Goal: Communication & Community: Answer question/provide support

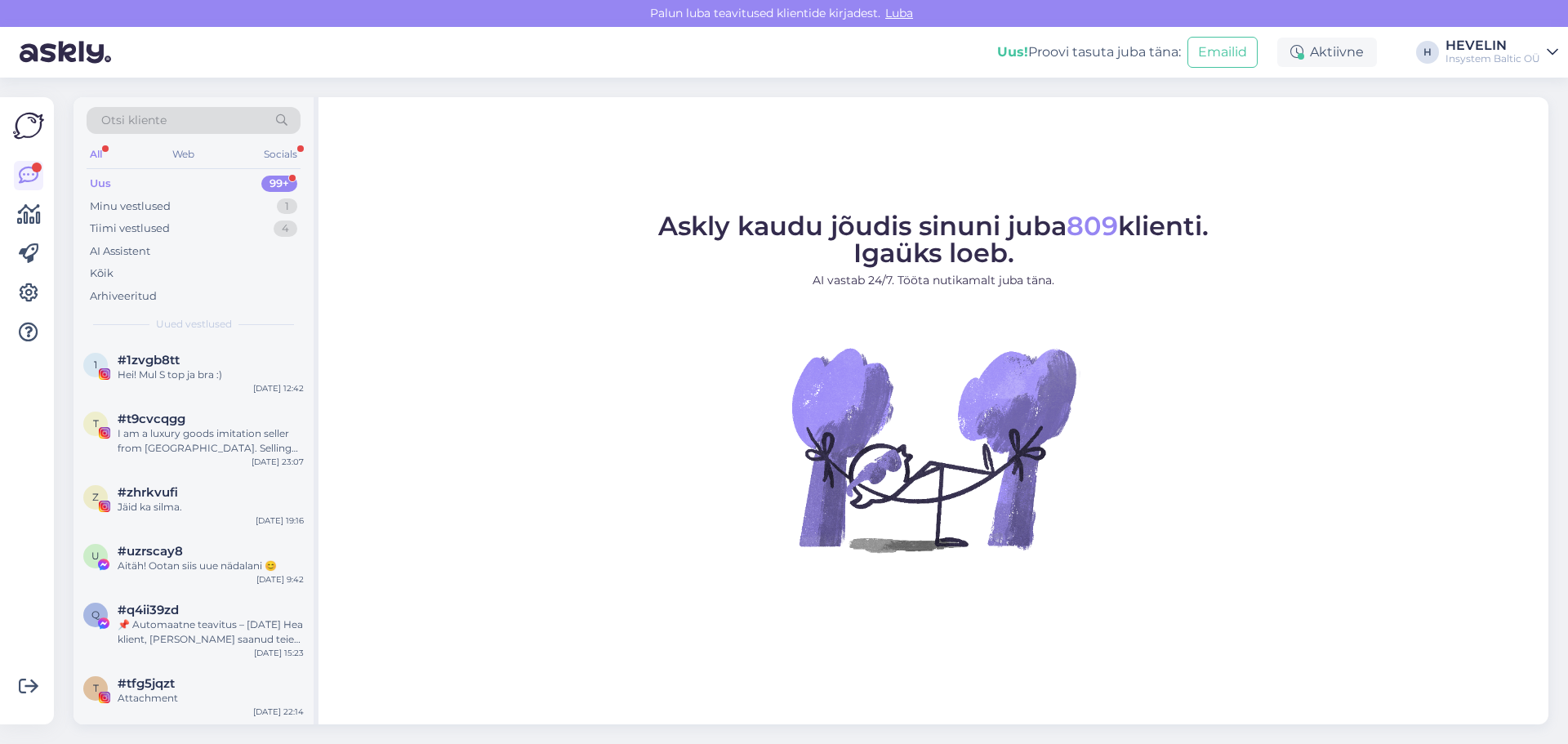
click at [186, 124] on div "Otsi kliente" at bounding box center [193, 120] width 214 height 27
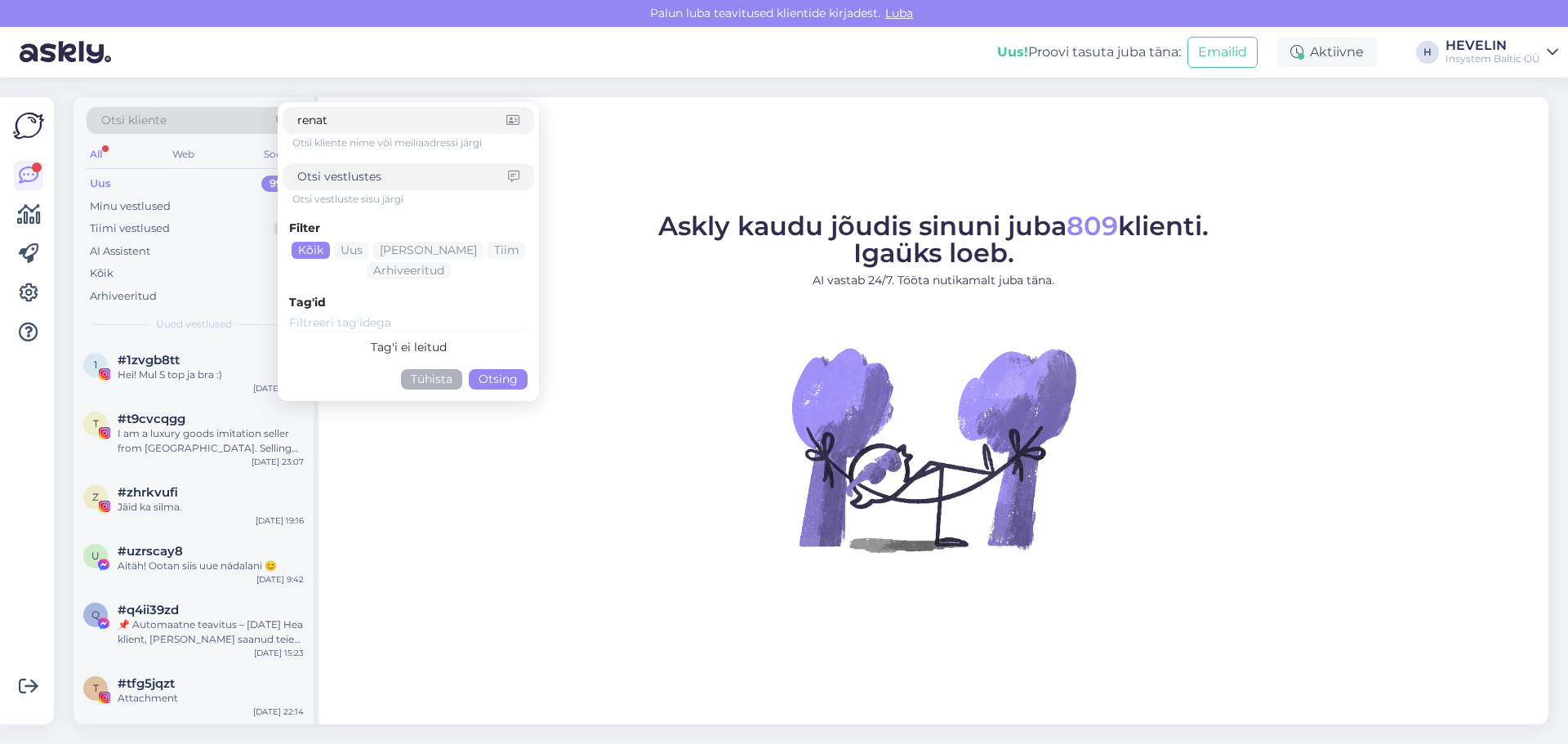
type input "[PERSON_NAME]"
click button "Otsing" at bounding box center [498, 380] width 59 height 20
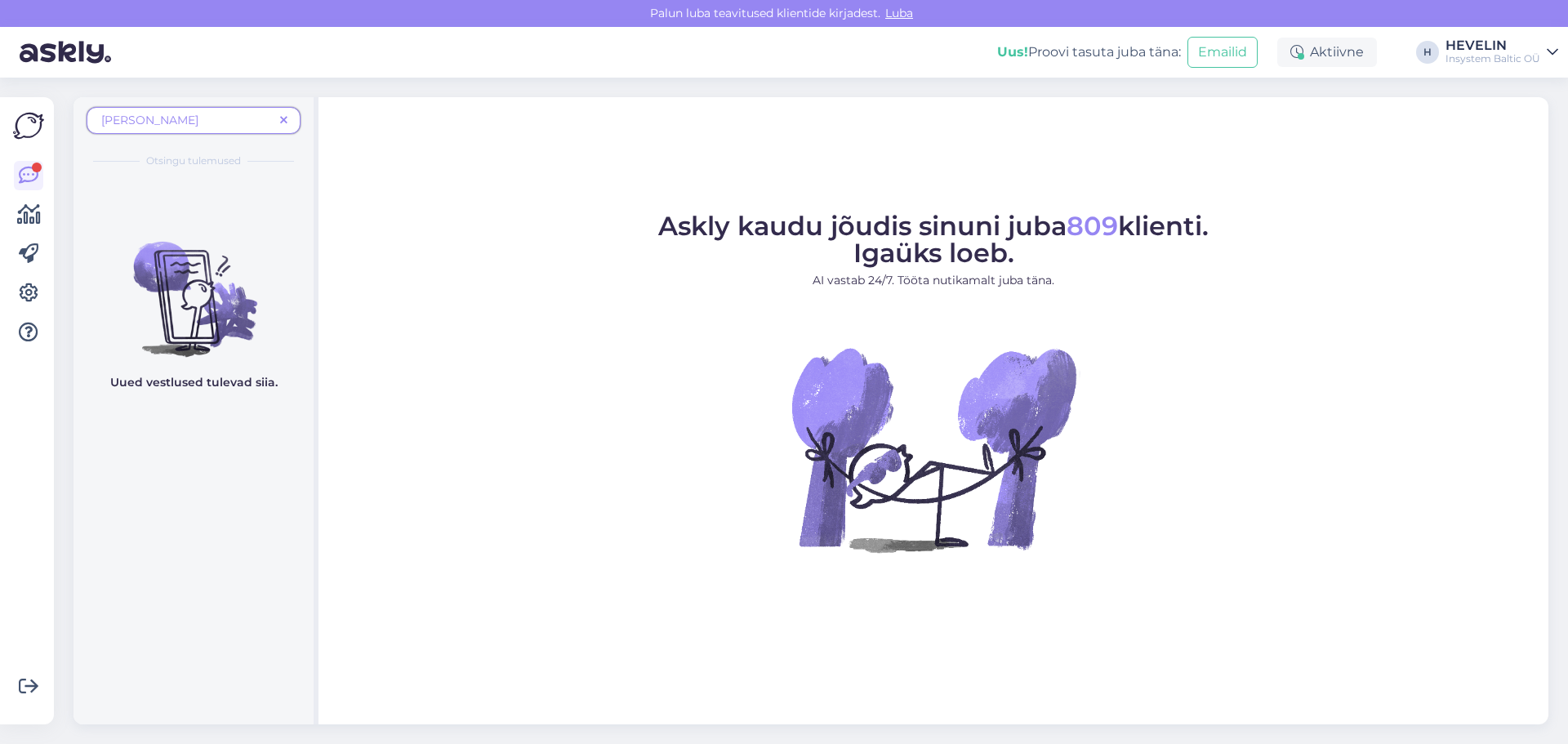
click at [281, 119] on icon at bounding box center [284, 121] width 8 height 12
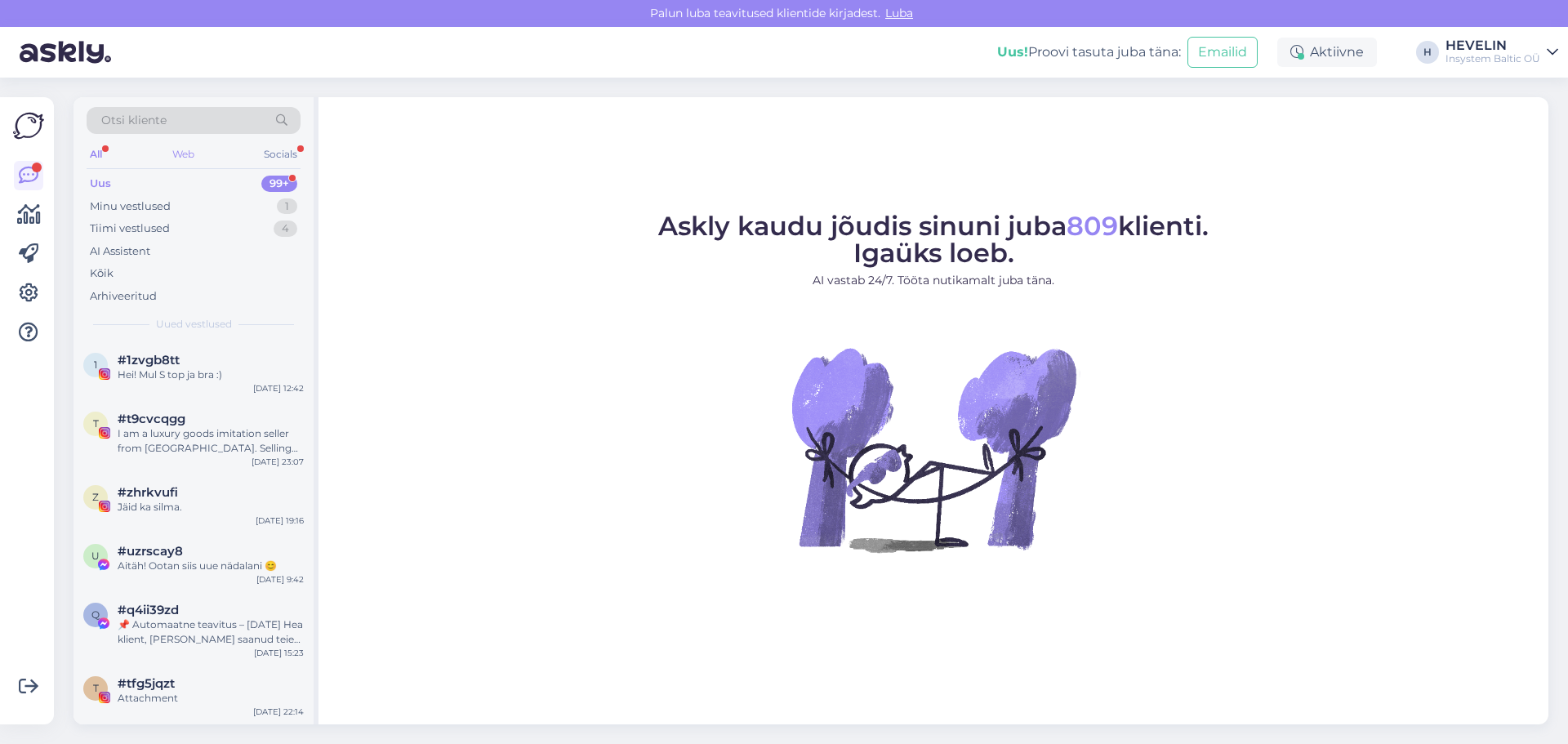
click at [188, 147] on div "Web" at bounding box center [183, 154] width 29 height 21
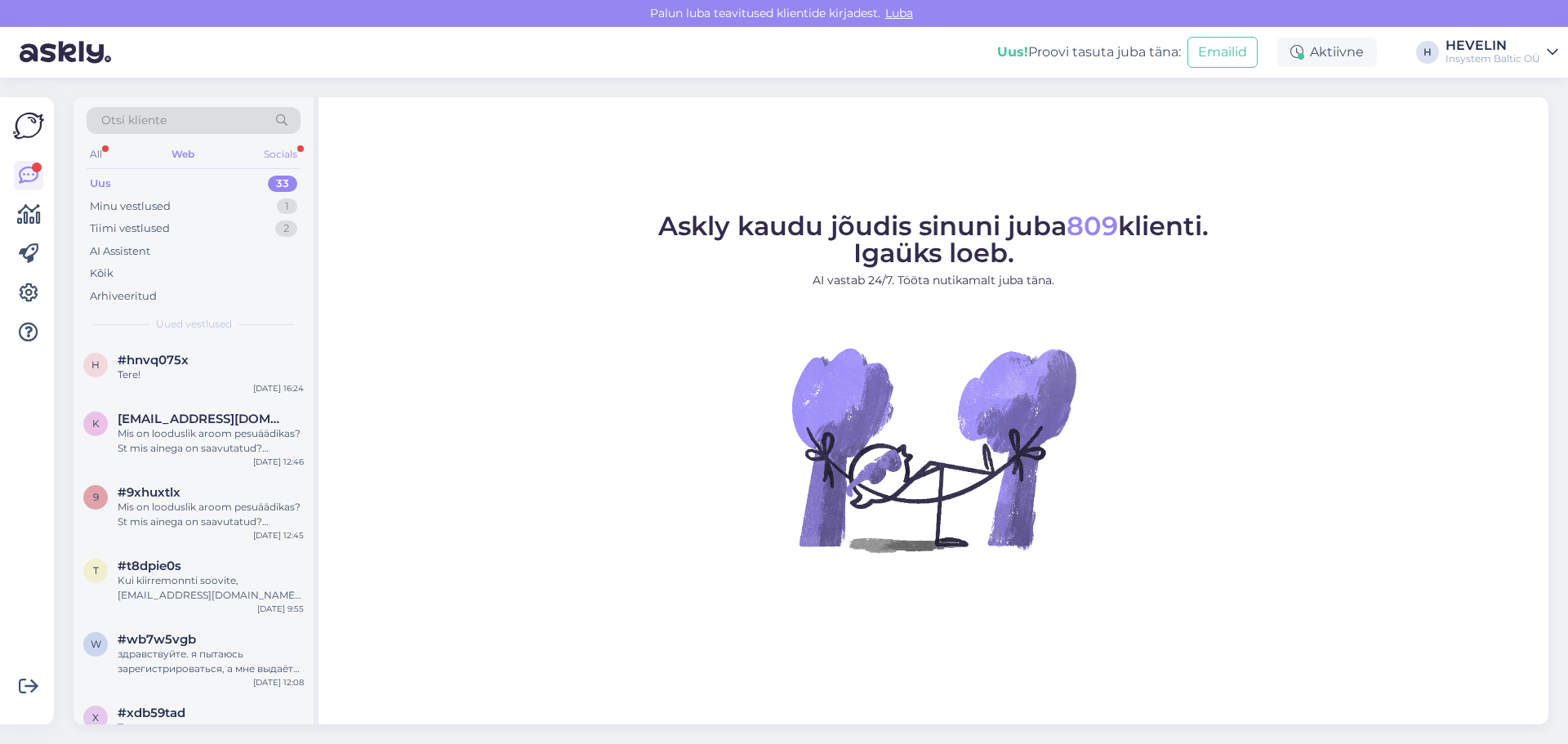
click at [291, 151] on div "Socials" at bounding box center [281, 154] width 40 height 21
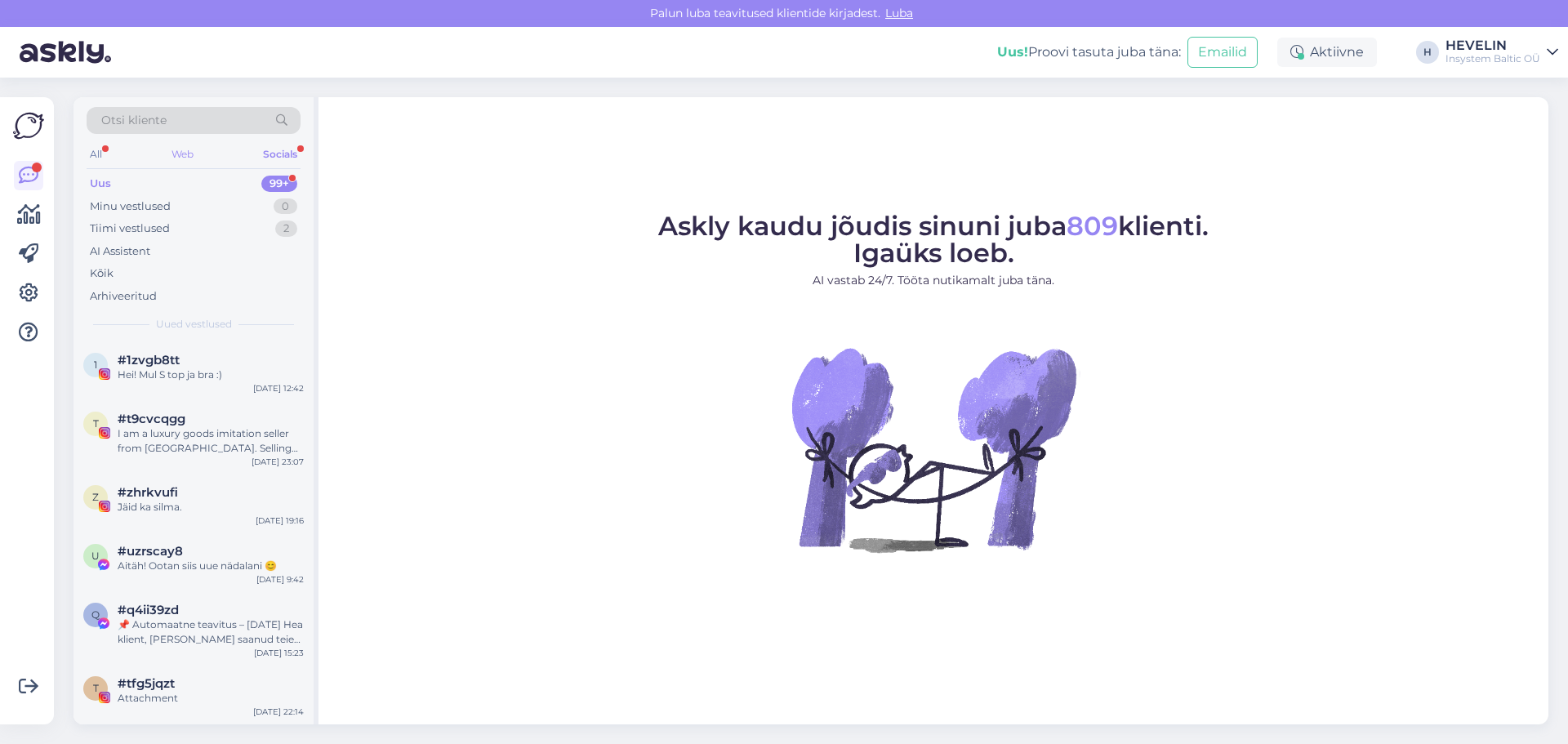
click at [173, 159] on div "Web" at bounding box center [182, 154] width 29 height 21
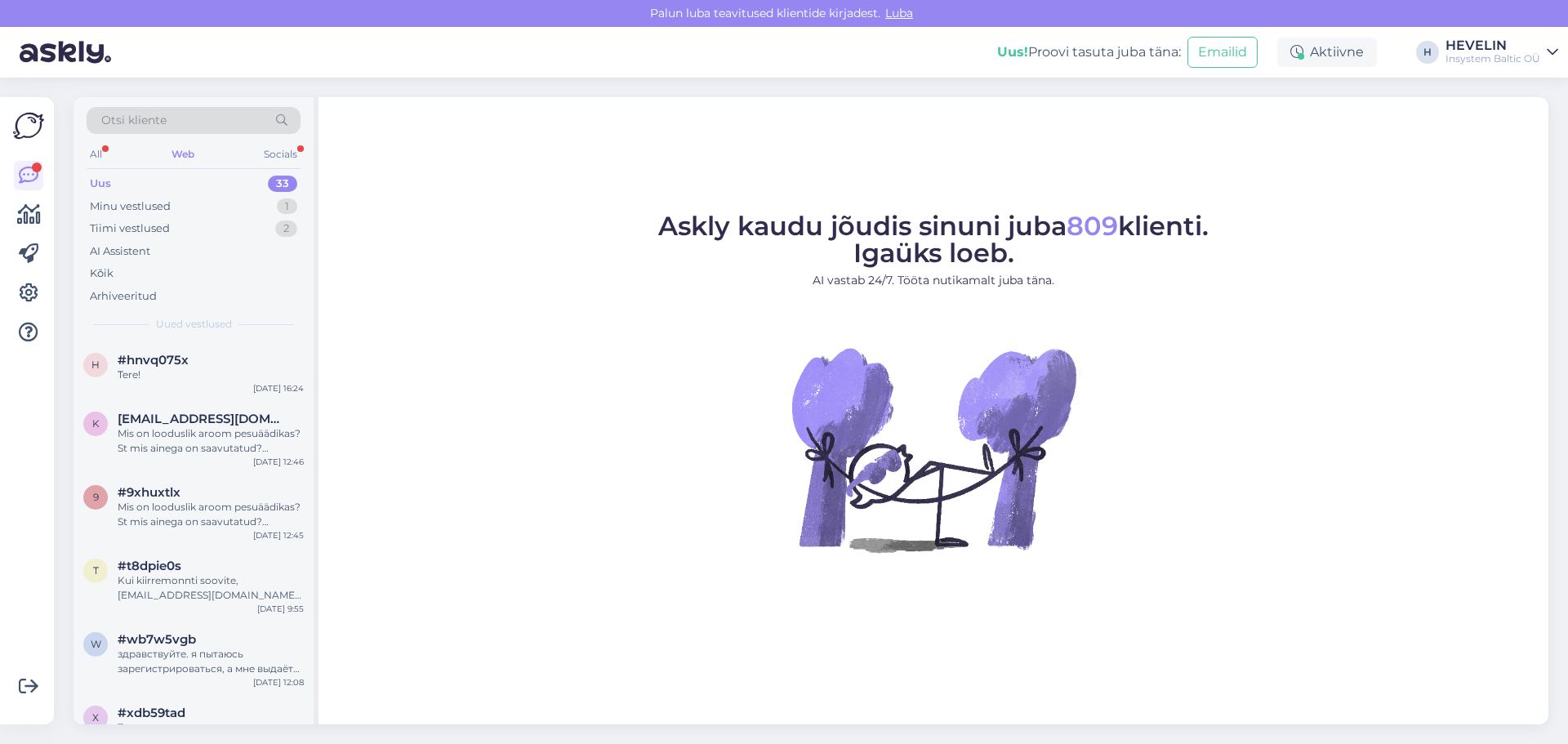
click at [223, 121] on div "Otsi kliente" at bounding box center [193, 120] width 214 height 27
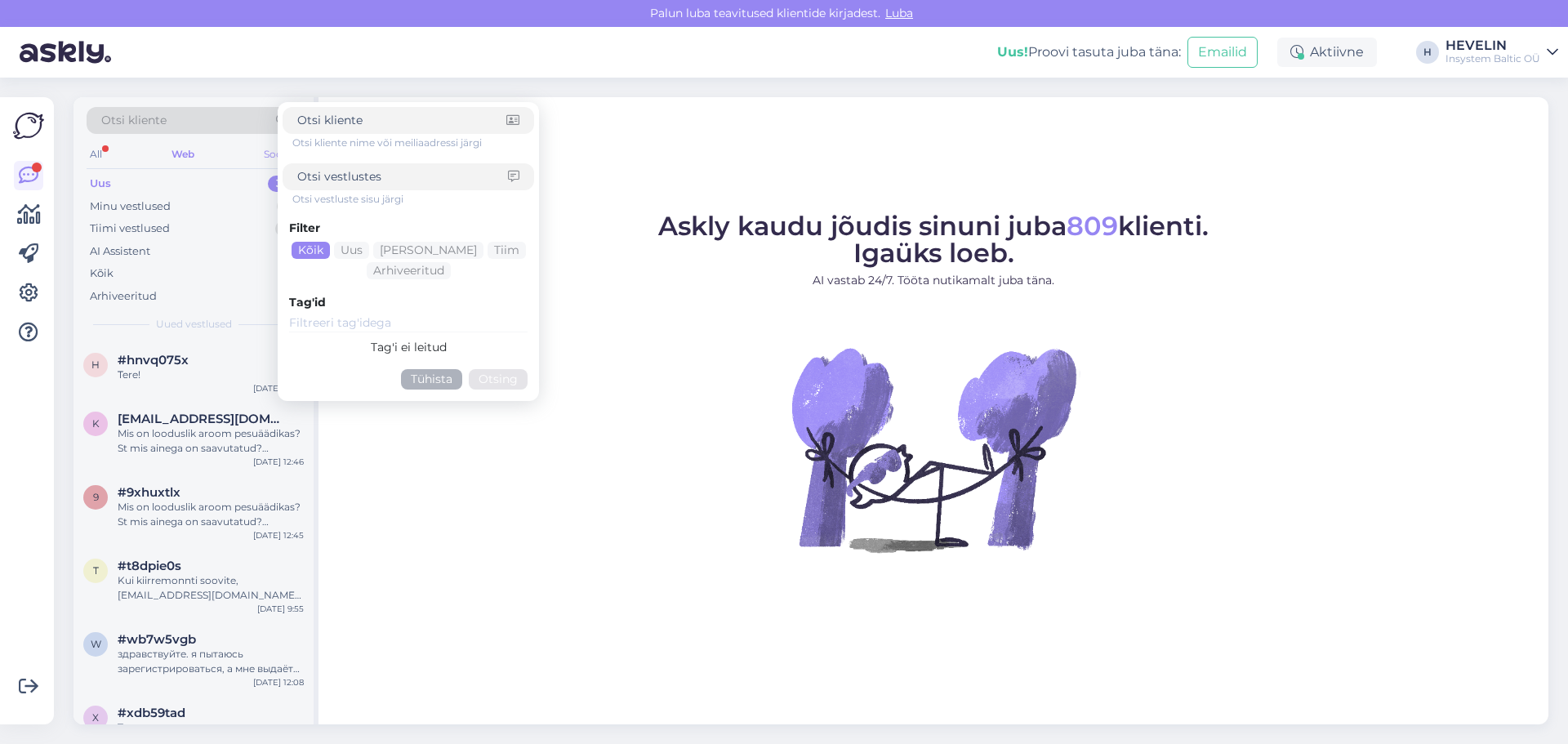
click at [265, 157] on div "Socials" at bounding box center [281, 154] width 40 height 21
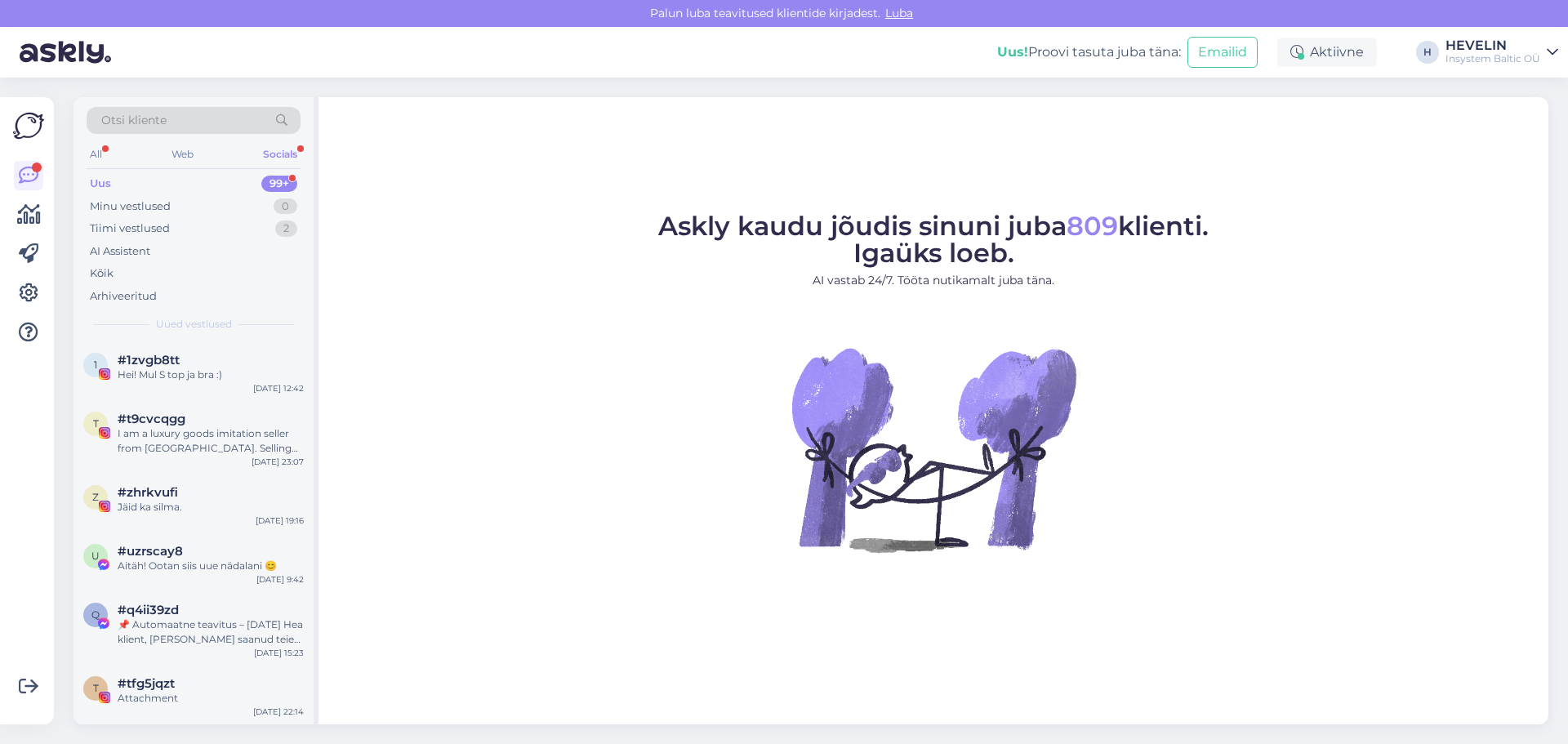
click at [205, 118] on div "Otsi kliente" at bounding box center [193, 120] width 214 height 27
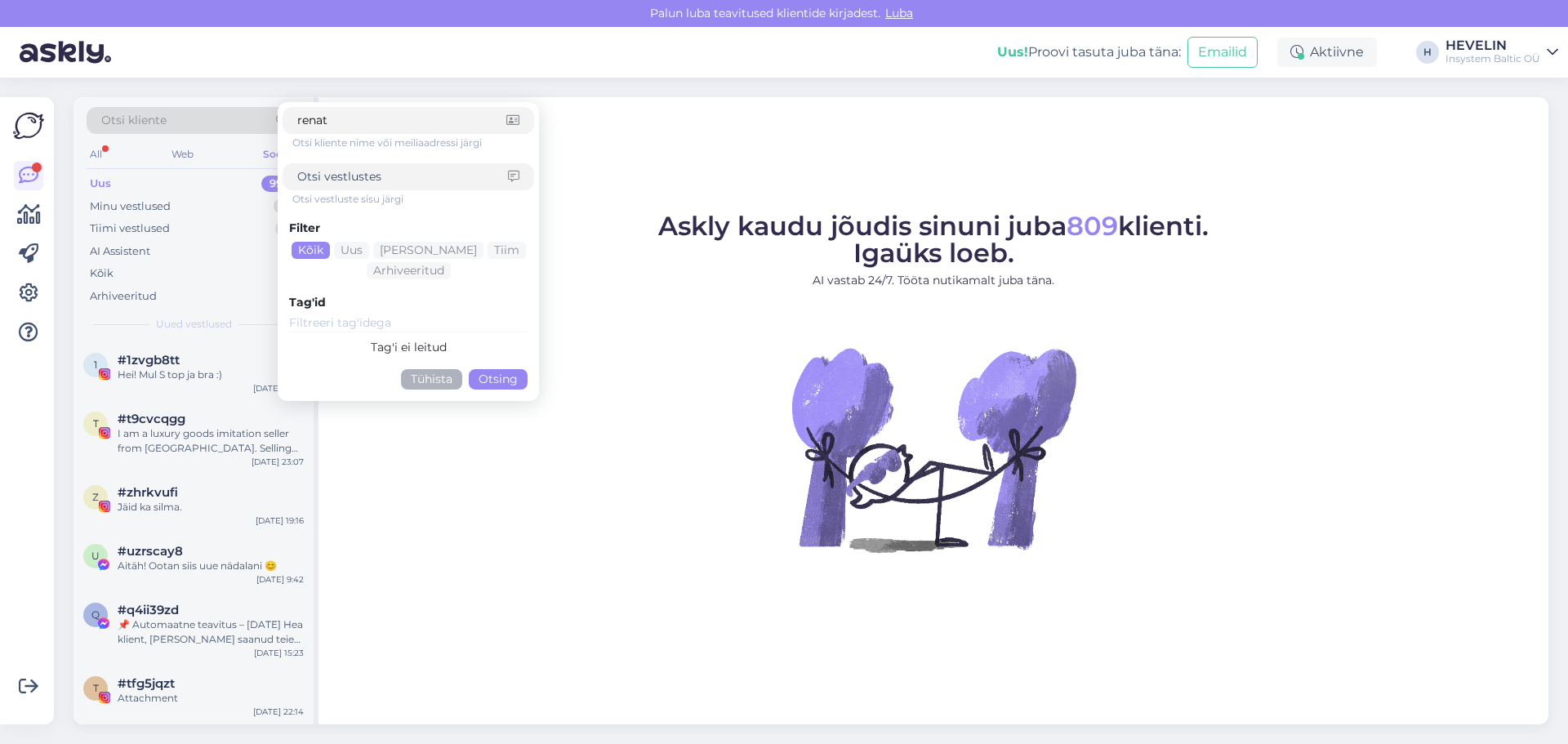
type input "[PERSON_NAME]"
click button "Otsing" at bounding box center [498, 380] width 59 height 20
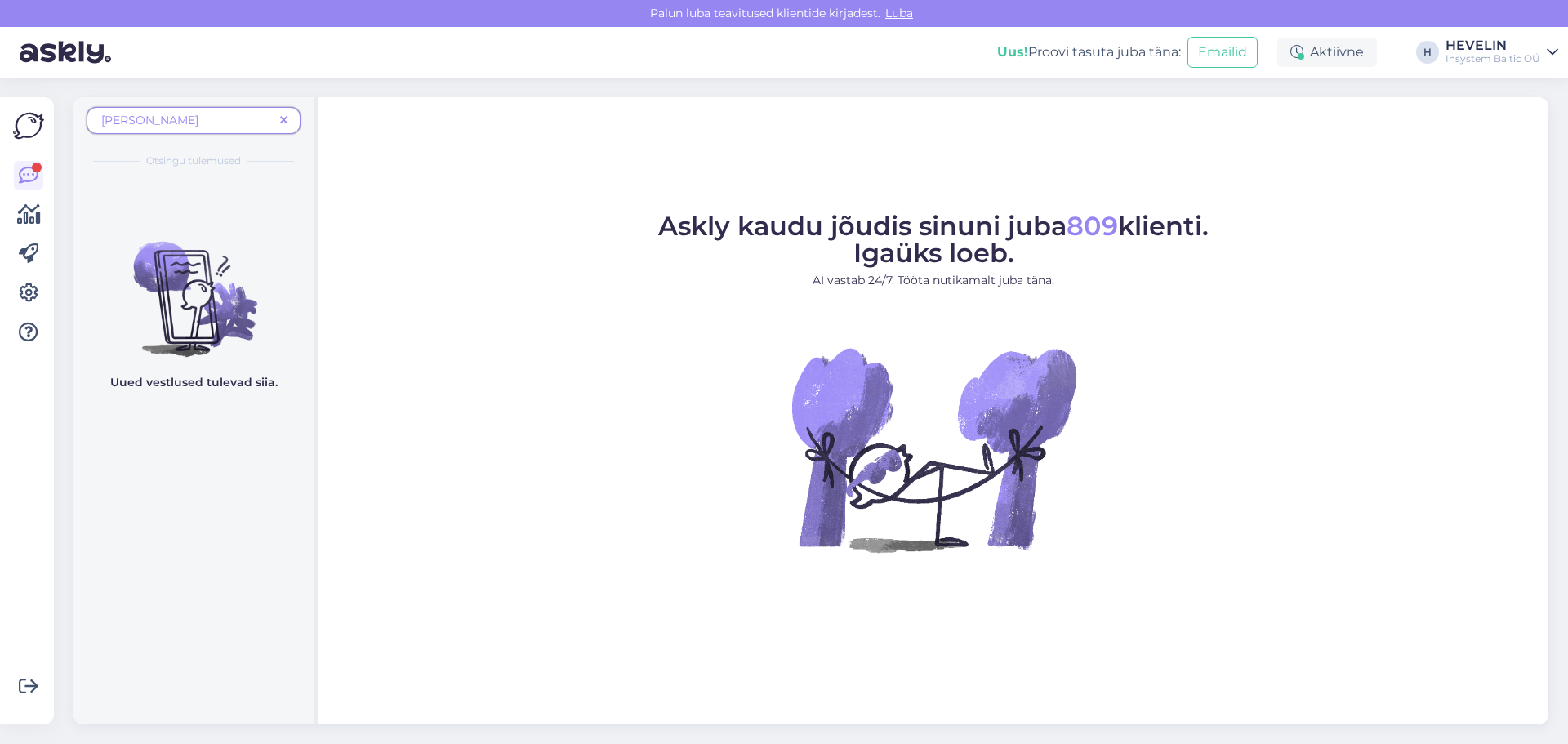
click at [286, 113] on span at bounding box center [284, 120] width 20 height 17
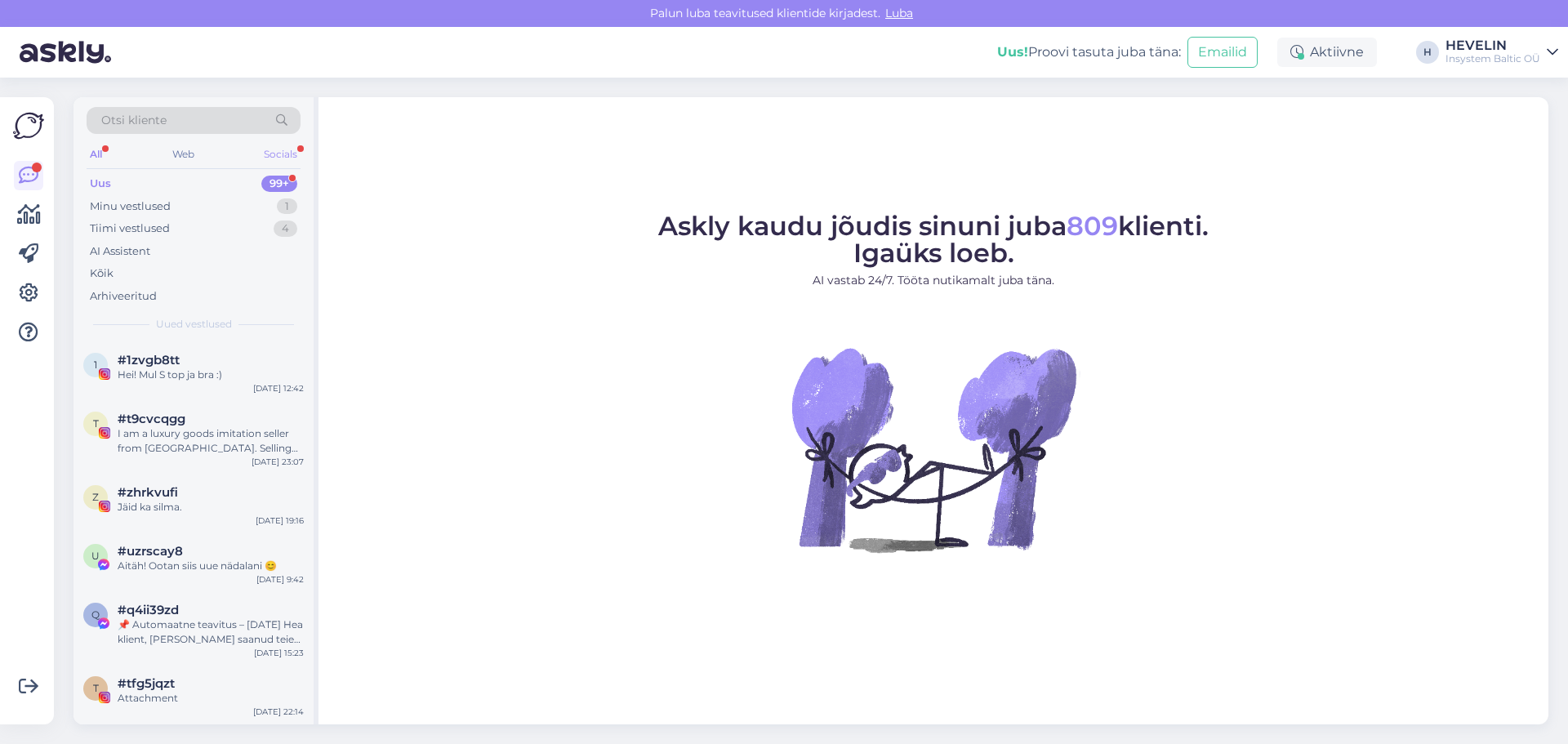
click at [289, 149] on div "Socials" at bounding box center [281, 154] width 40 height 21
click at [235, 445] on div "I am a luxury goods imitation seller from [GEOGRAPHIC_DATA]. Selling luxury goo…" at bounding box center [211, 441] width 186 height 29
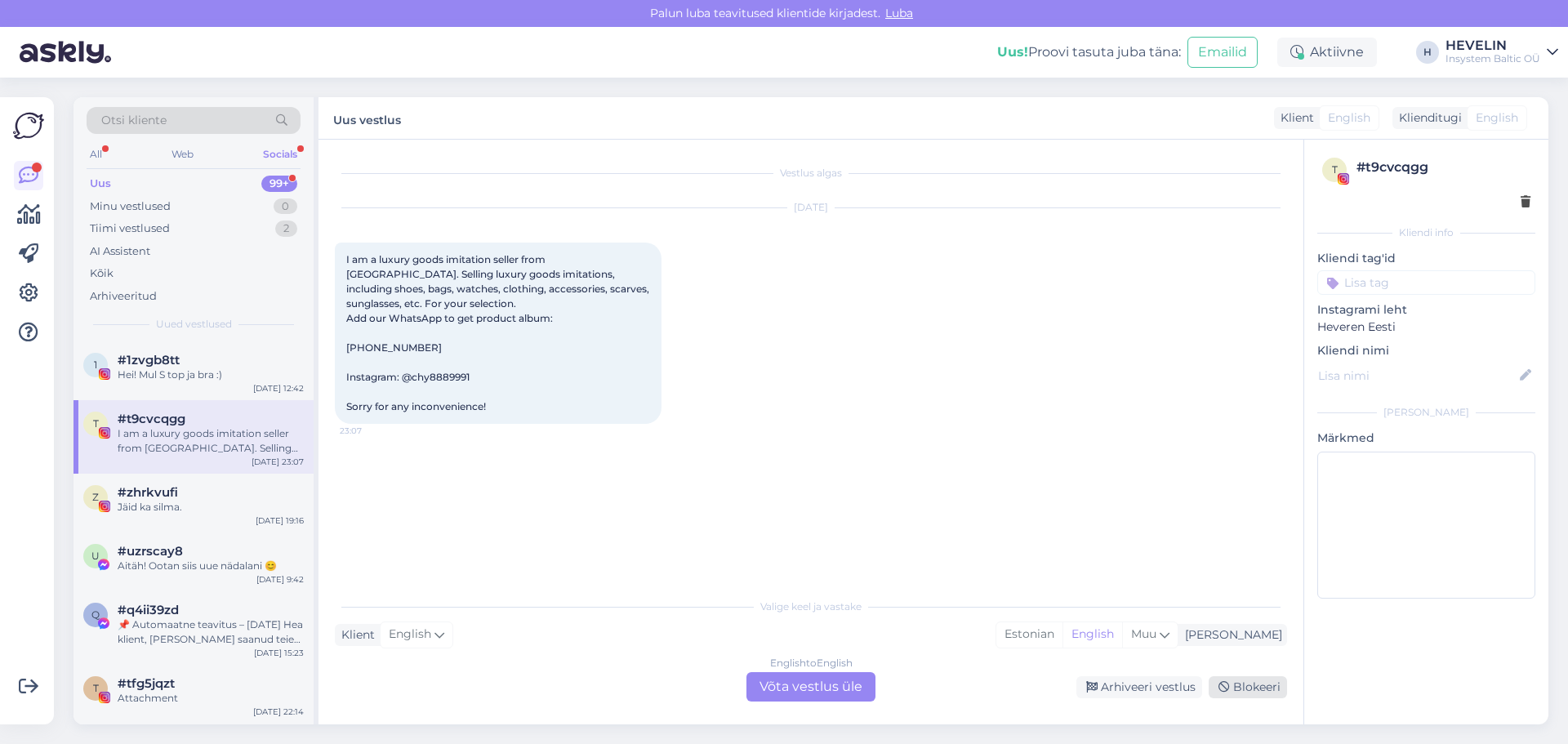
click at [1253, 688] on div "Blokeeri" at bounding box center [1247, 687] width 78 height 22
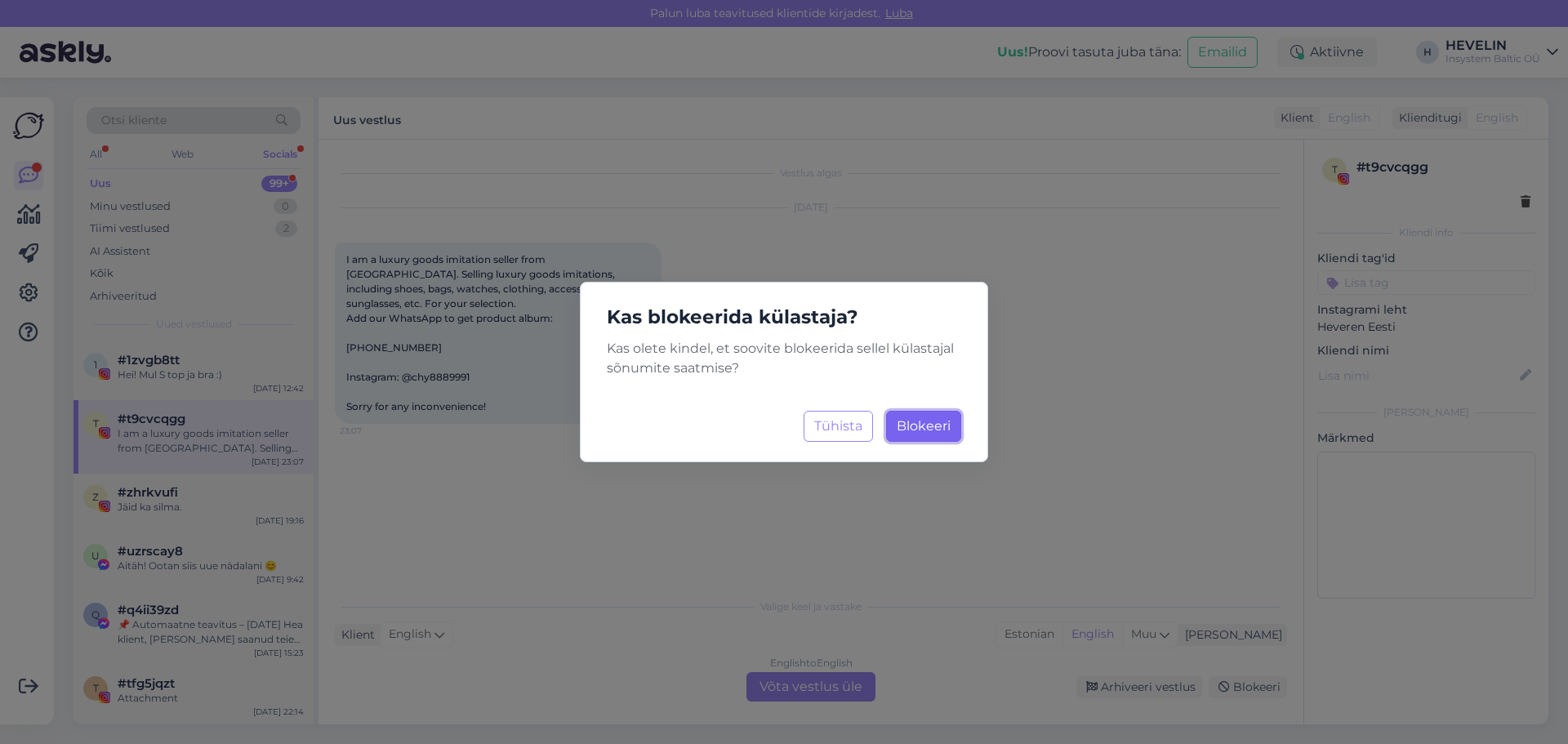
click at [910, 427] on span "Blokeeri" at bounding box center [924, 426] width 54 height 15
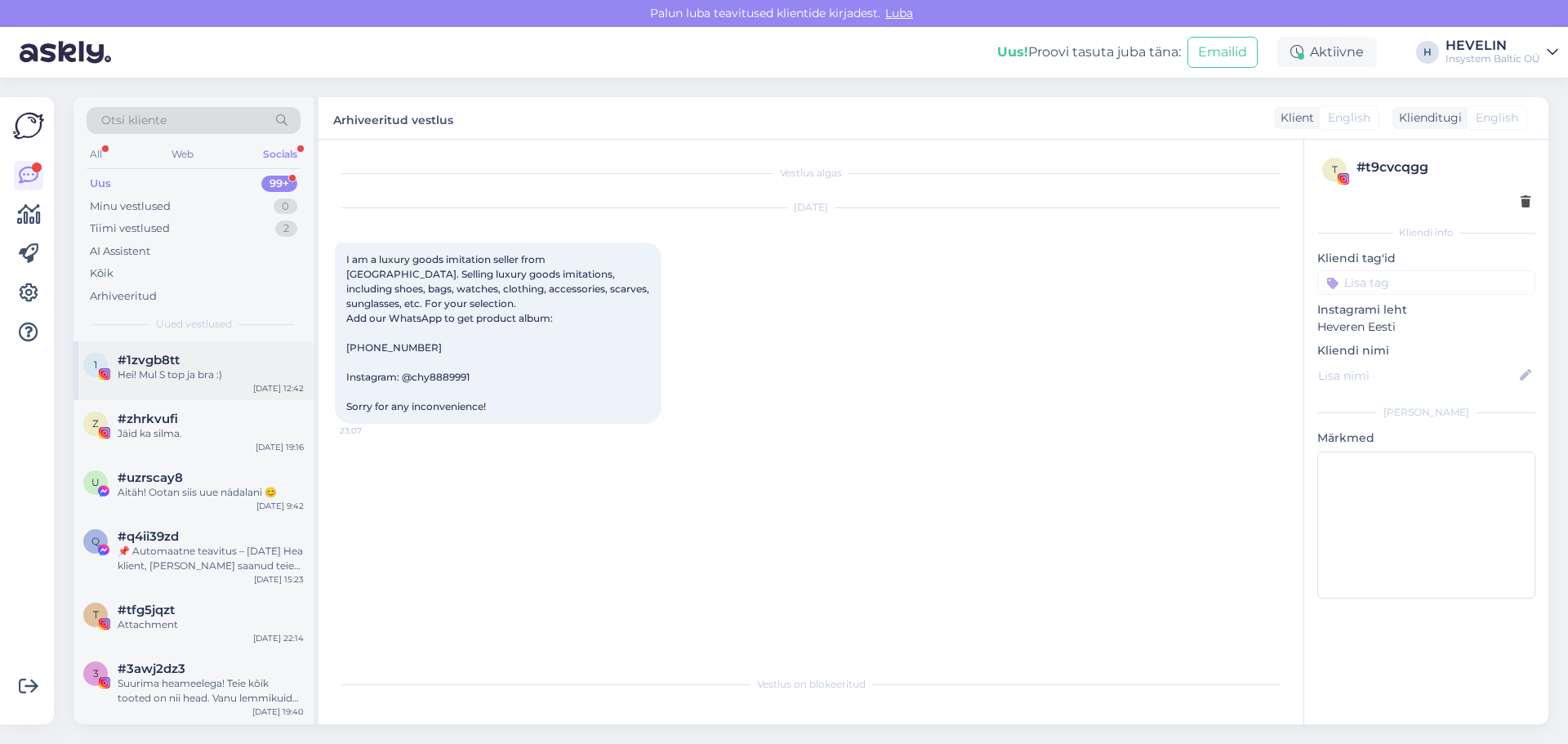
click at [206, 365] on div "#1zvgb8tt" at bounding box center [211, 360] width 186 height 15
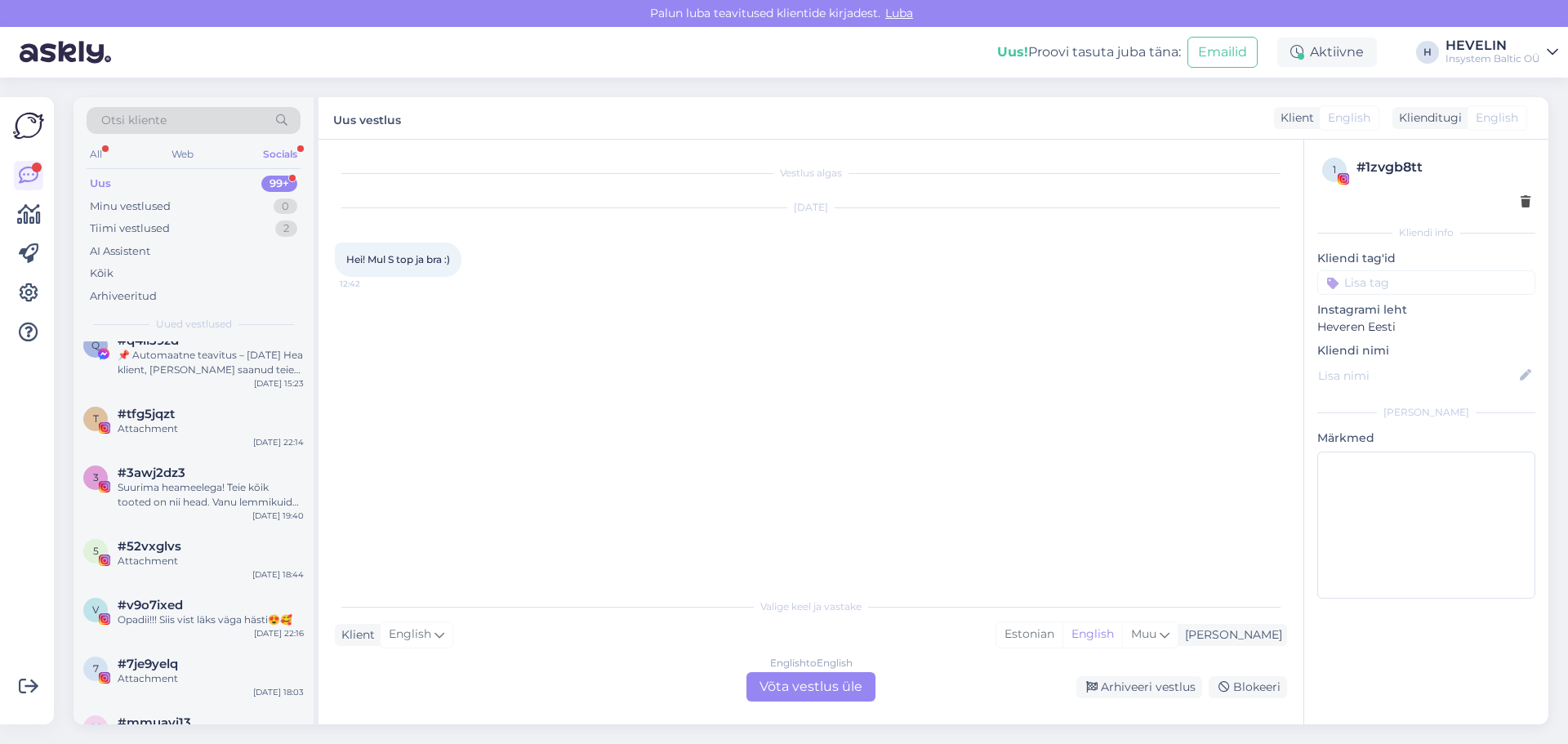
scroll to position [228, 0]
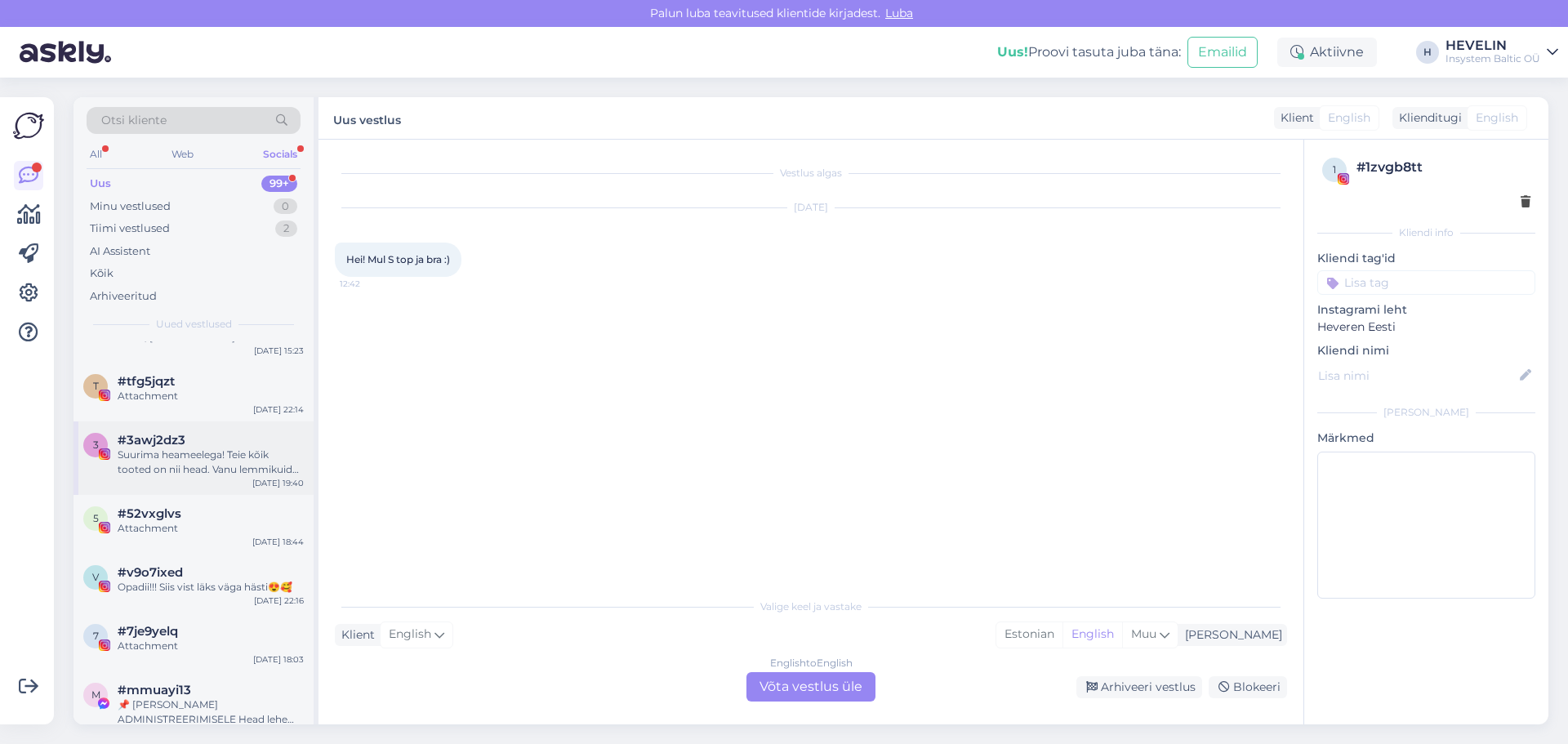
click at [194, 445] on div "#3awj2dz3" at bounding box center [211, 440] width 186 height 15
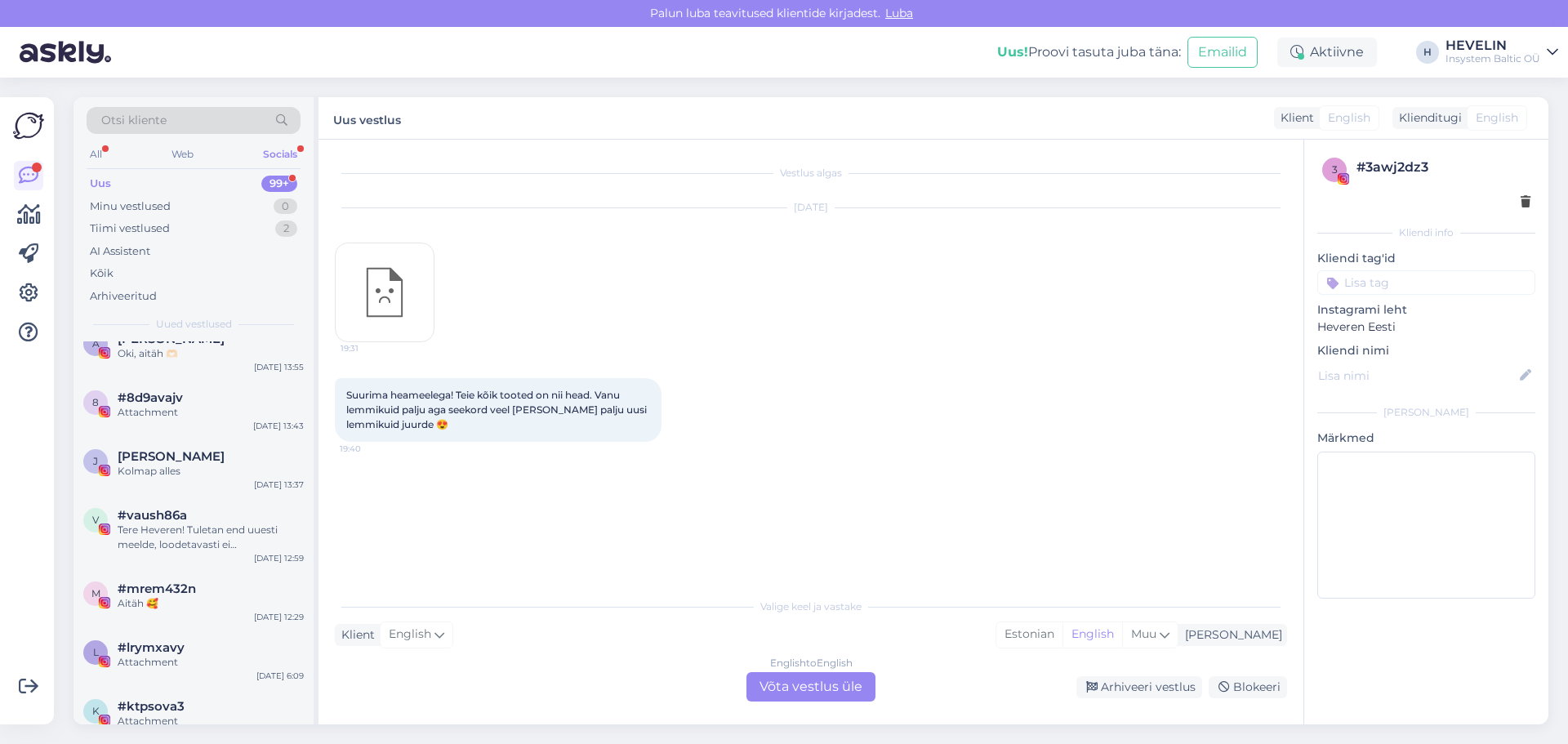
scroll to position [1111, 0]
click at [180, 536] on div "Tere Heveren! Tuletan end uuesti meelde, loodetavasti ei [PERSON_NAME] tükkiv :…" at bounding box center [211, 535] width 186 height 29
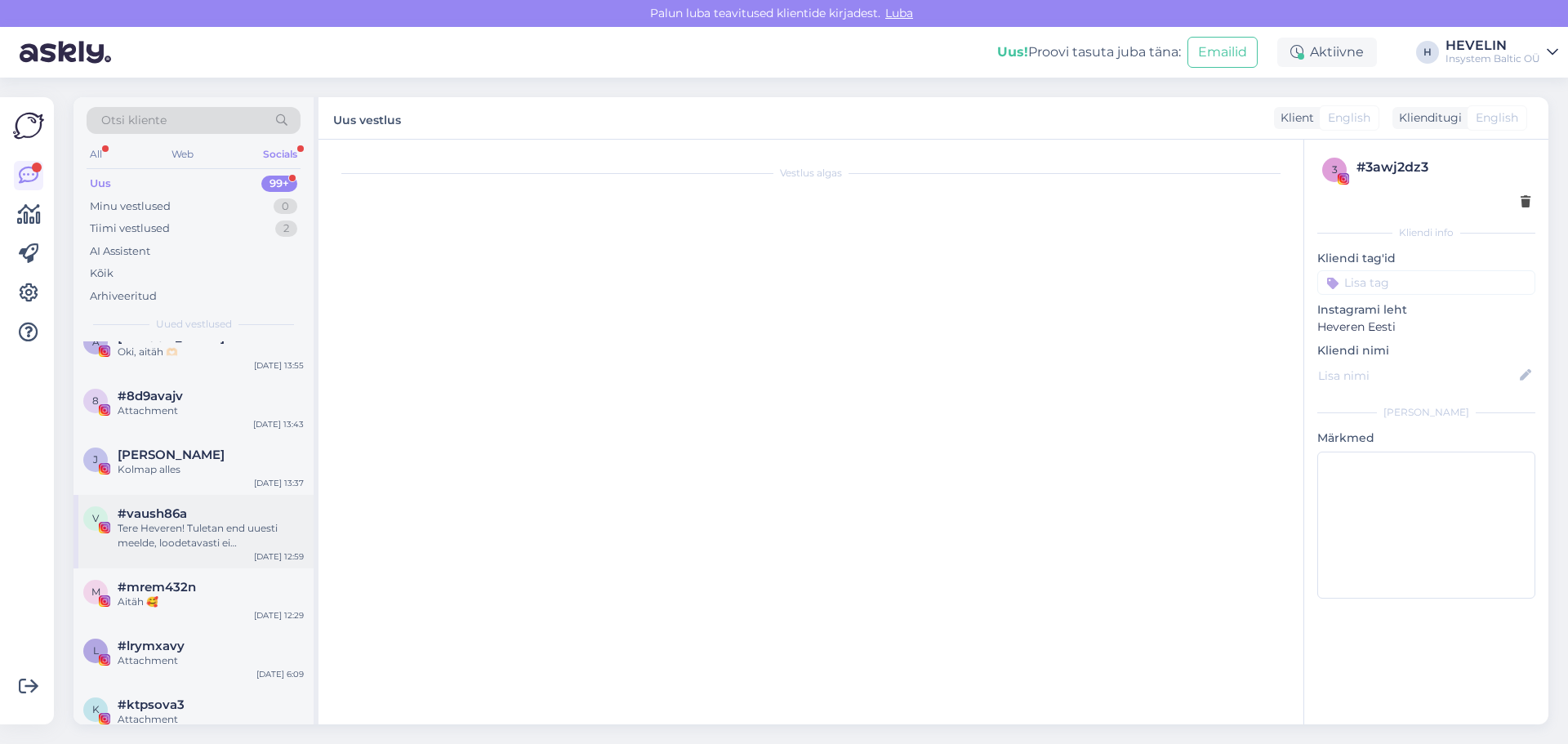
scroll to position [1285, 0]
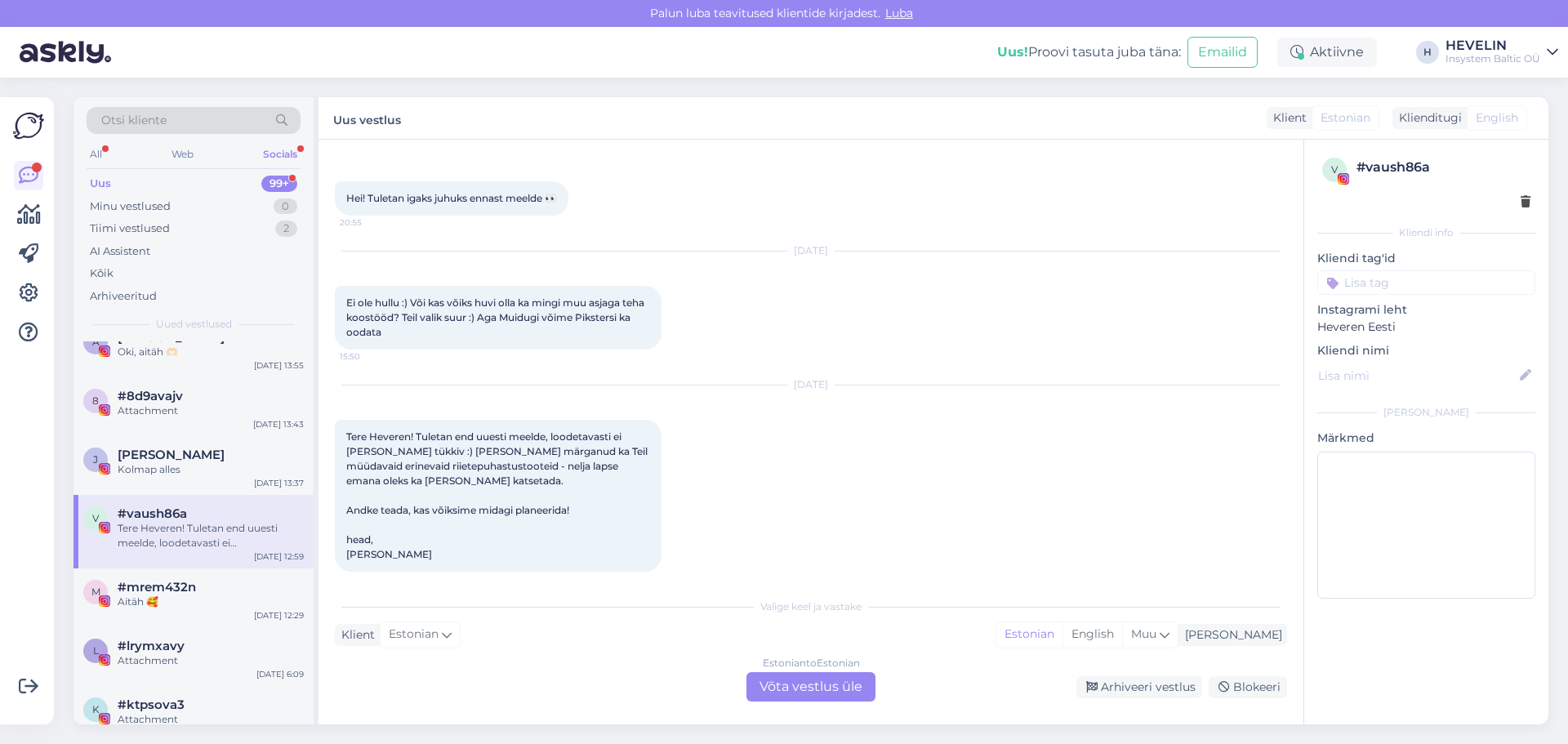
click at [815, 699] on div "Estonian to Estonian Võta vestlus üle" at bounding box center [811, 686] width 129 height 29
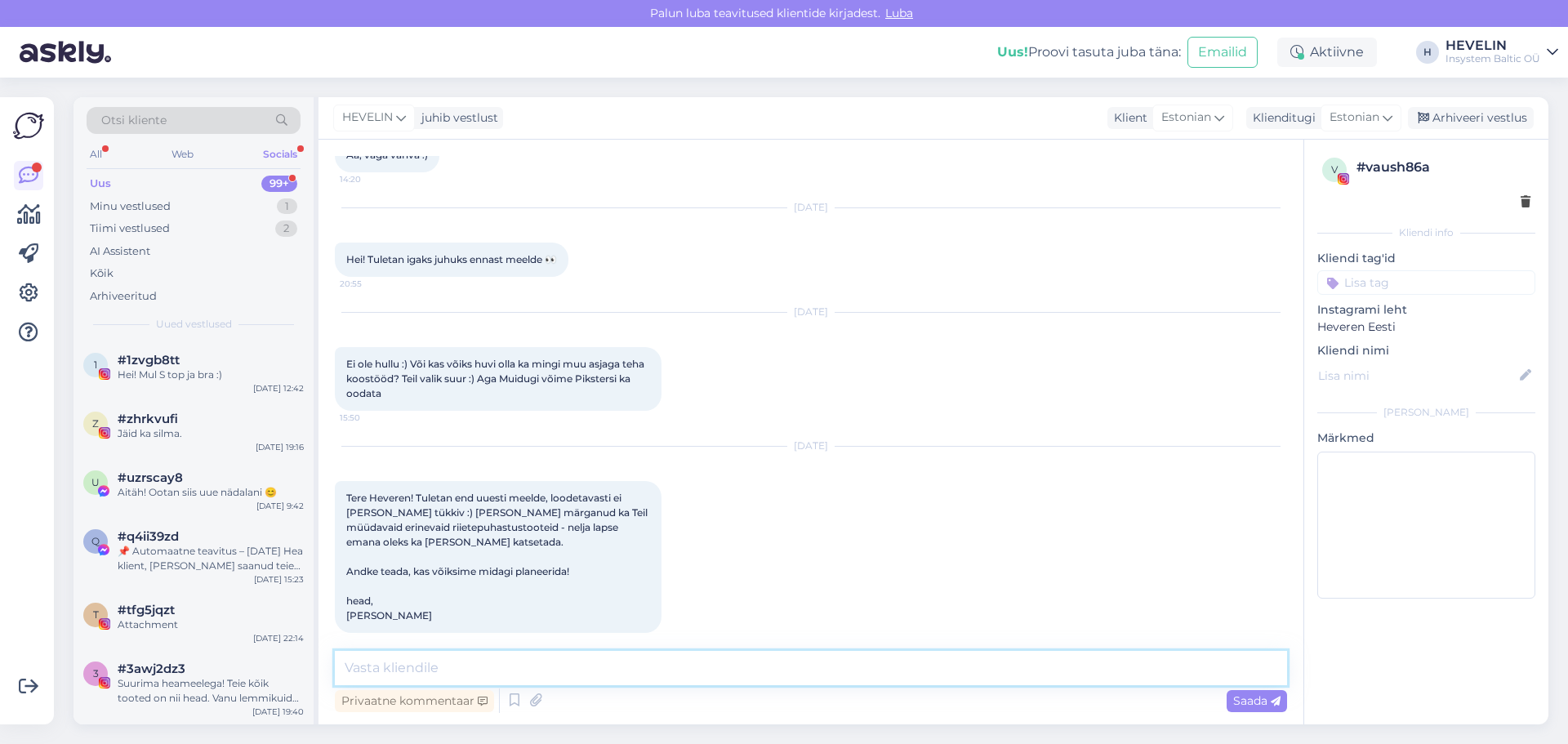
click at [810, 667] on textarea at bounding box center [811, 668] width 952 height 34
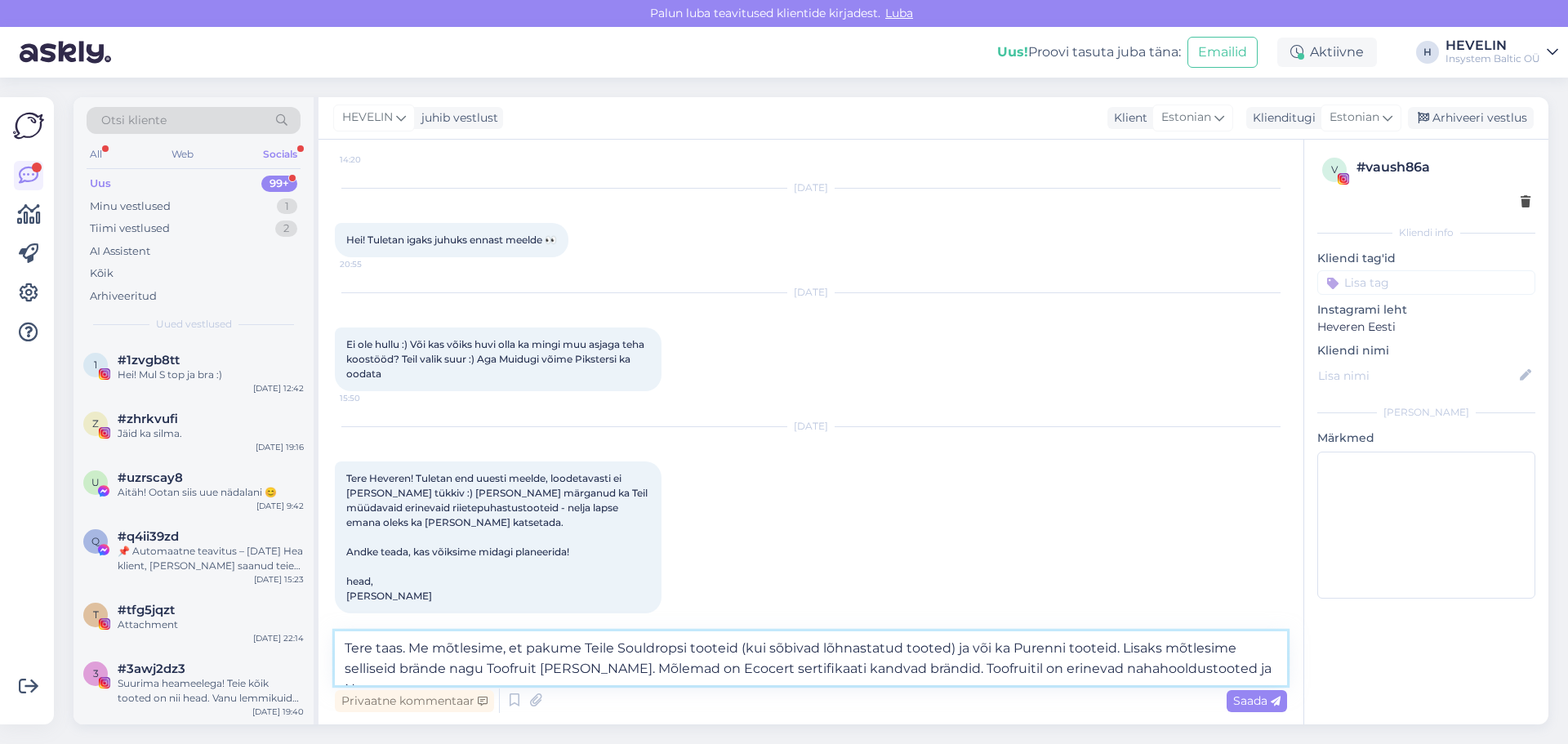
scroll to position [1263, 0]
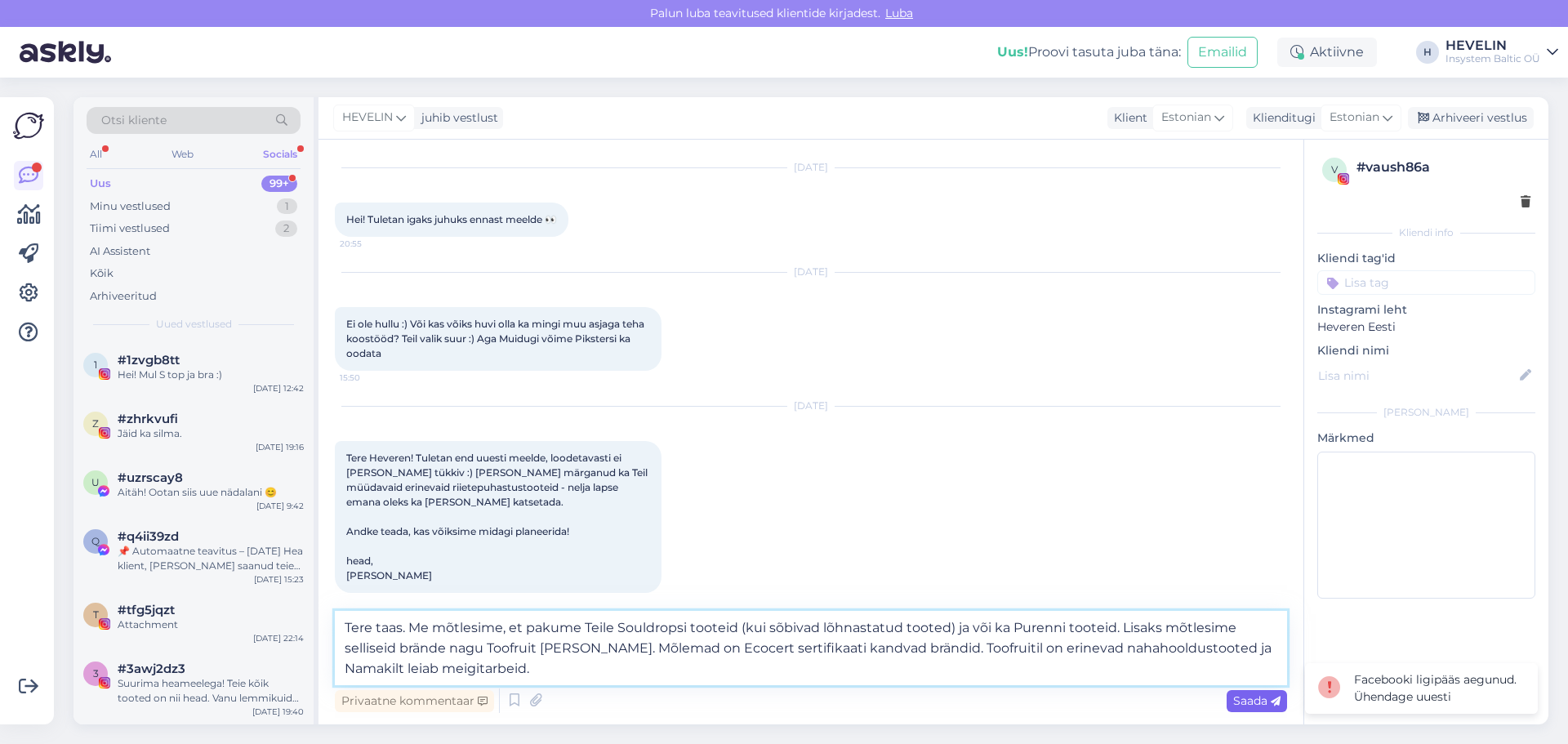
type textarea "Tere taas. Me mõtlesime, et pakume Teile Souldropsi tooteid (kui sõbivad lõhnas…"
click at [1232, 695] on div "Saada" at bounding box center [1257, 701] width 60 height 22
drag, startPoint x: 550, startPoint y: 673, endPoint x: 313, endPoint y: 610, distance: 245.2
click at [313, 610] on div "Otsi kliente All Web Socials Uus 99+ Minu vestlused 1 Tiimi vestlused 2 AI Assi…" at bounding box center [811, 411] width 1475 height 627
